Goal: Register for event/course

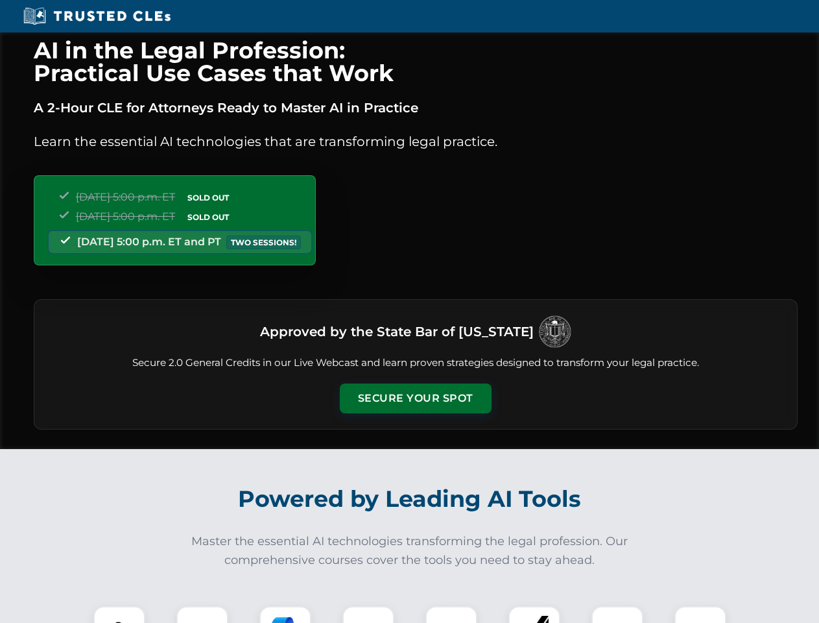
click at [415, 398] on button "Secure Your Spot" at bounding box center [416, 398] width 152 height 30
click at [119, 614] on img at bounding box center [120, 632] width 38 height 38
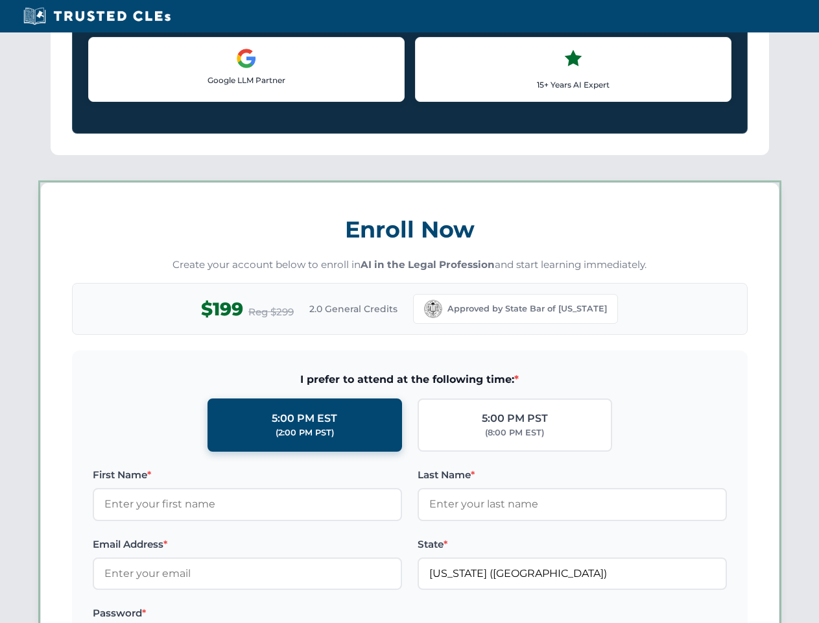
click at [285, 614] on label "Password *" at bounding box center [247, 613] width 309 height 16
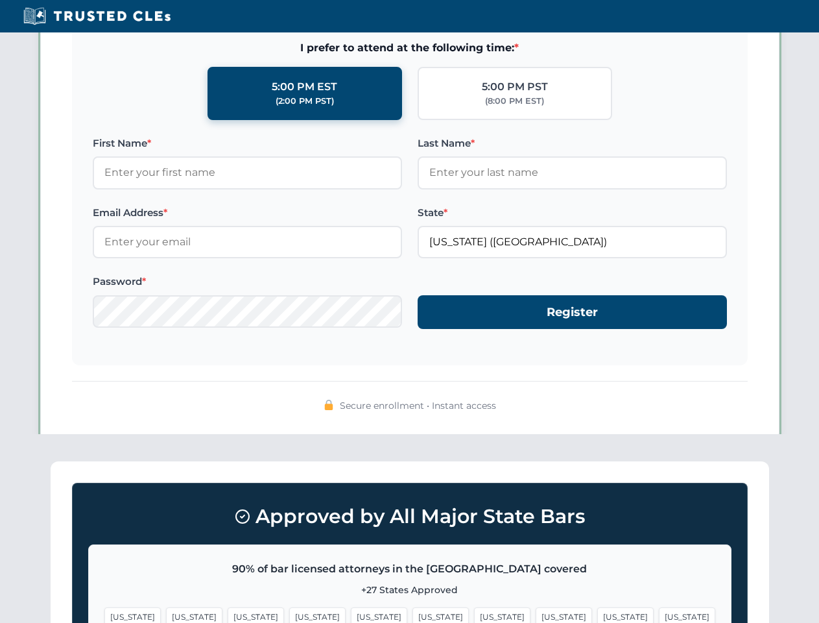
click at [597, 614] on span "[US_STATE]" at bounding box center [625, 616] width 56 height 19
